Goal: Find specific page/section: Find specific page/section

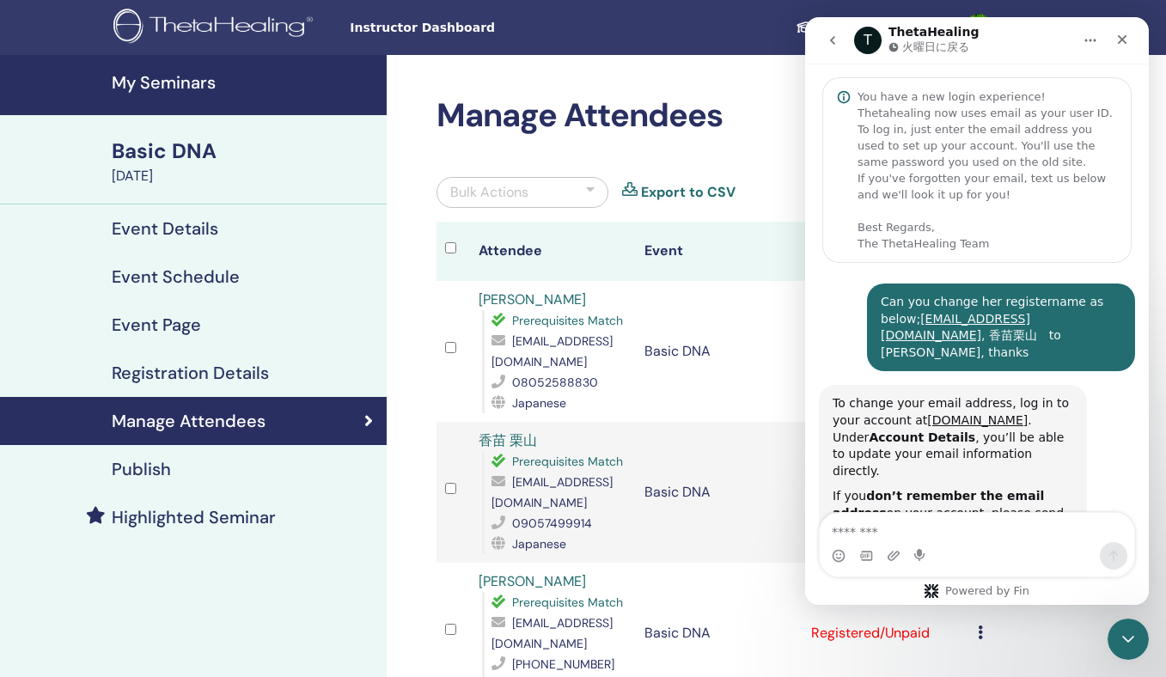
scroll to position [1000, 0]
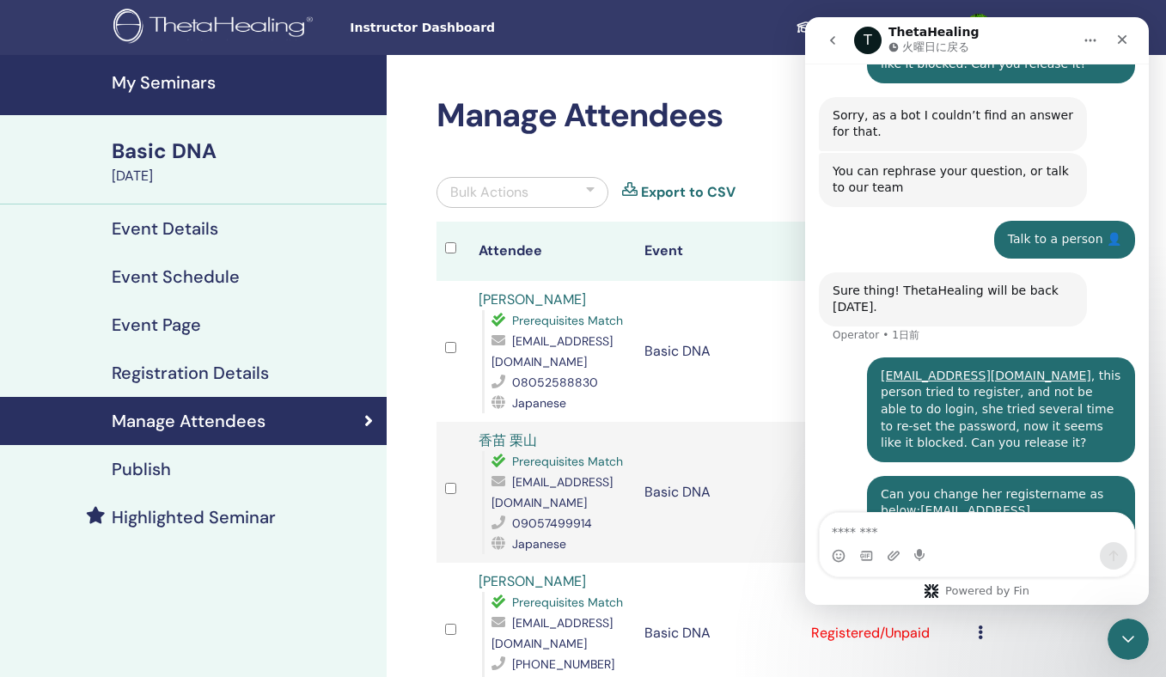
click at [832, 41] on icon "go back" at bounding box center [832, 40] width 5 height 9
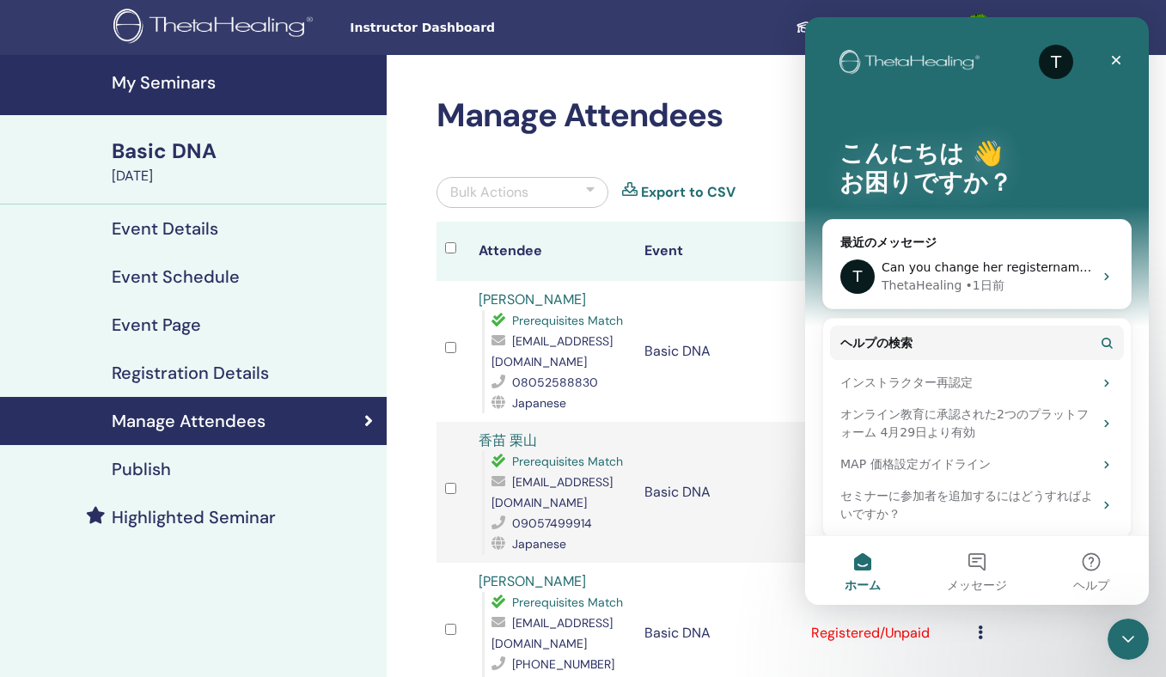
scroll to position [0, 0]
click at [1115, 53] on icon "クローズ" at bounding box center [1116, 60] width 14 height 14
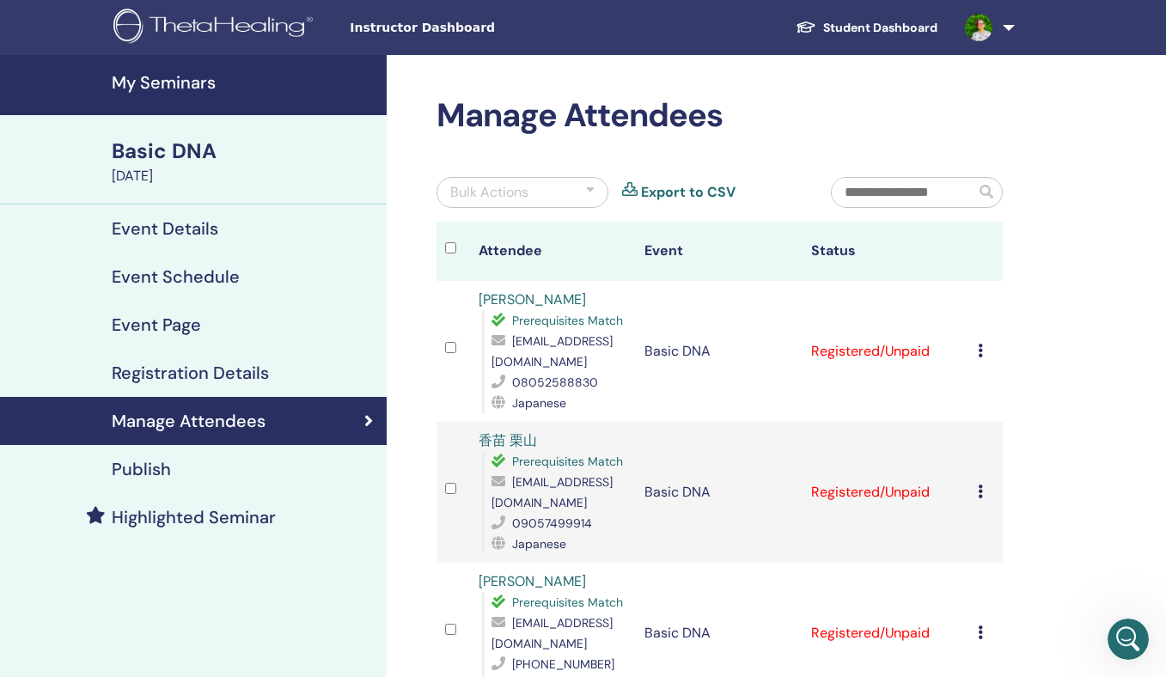
click at [206, 72] on h4 "My Seminars" at bounding box center [244, 82] width 265 height 21
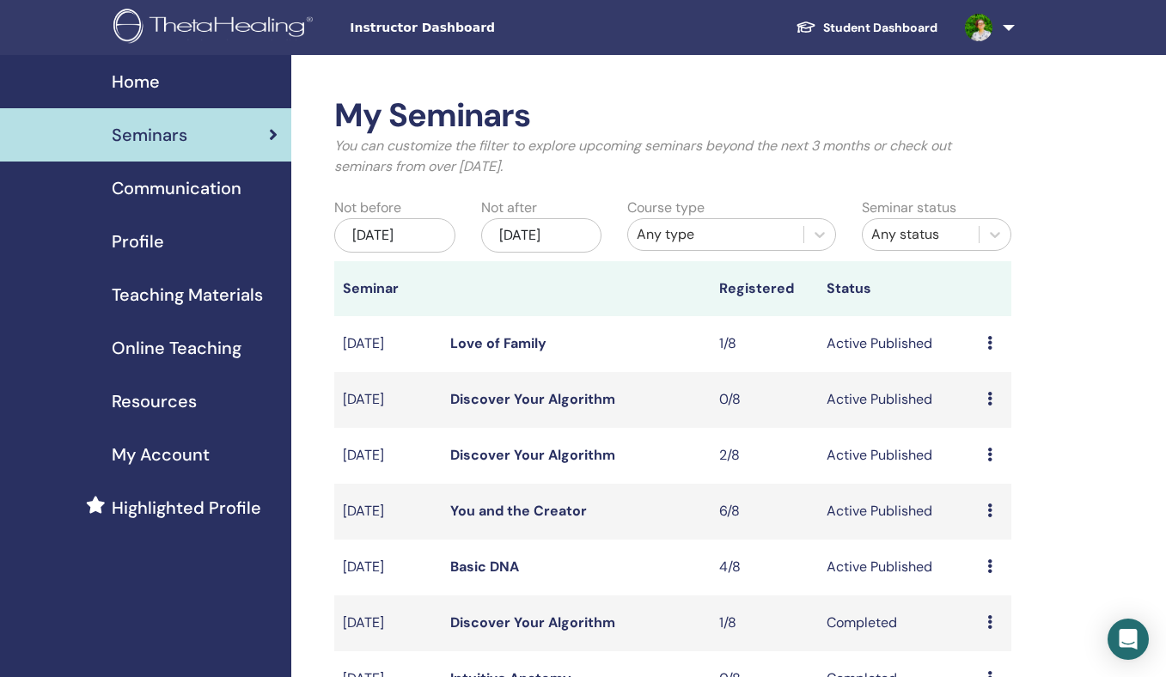
click at [893, 25] on link "Student Dashboard" at bounding box center [866, 28] width 169 height 32
